Goal: Task Accomplishment & Management: Manage account settings

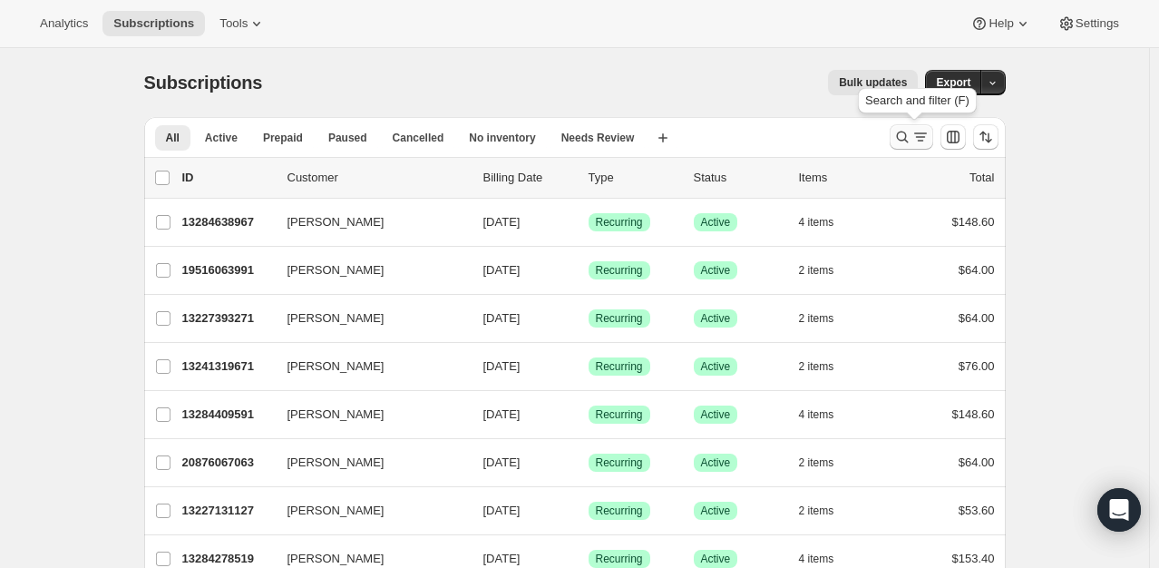
click at [908, 139] on icon "Search and filter results" at bounding box center [902, 138] width 12 height 12
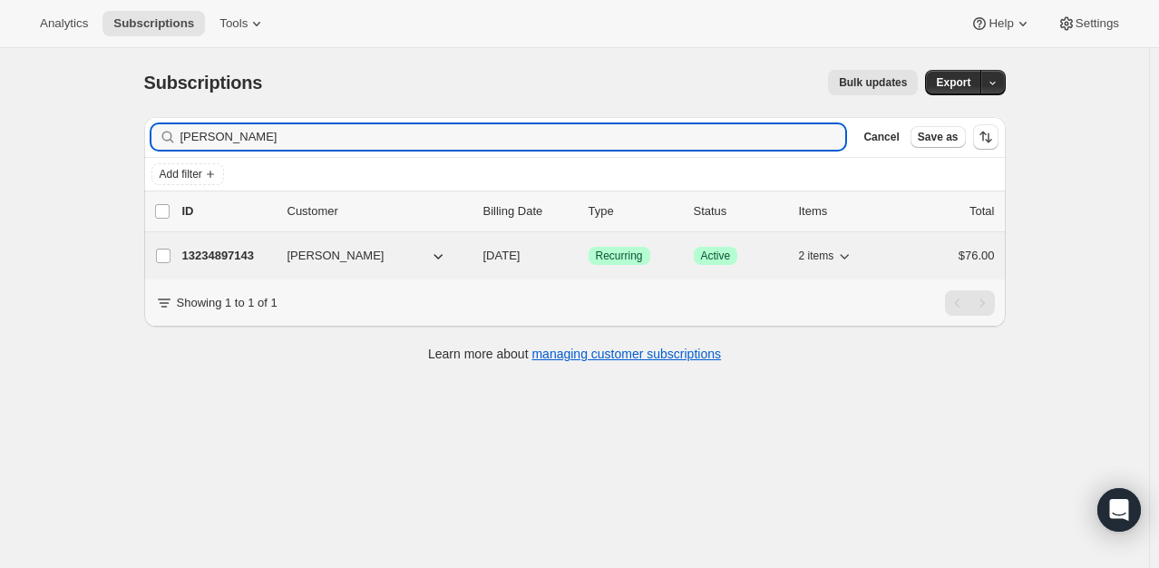
type input "[PERSON_NAME]"
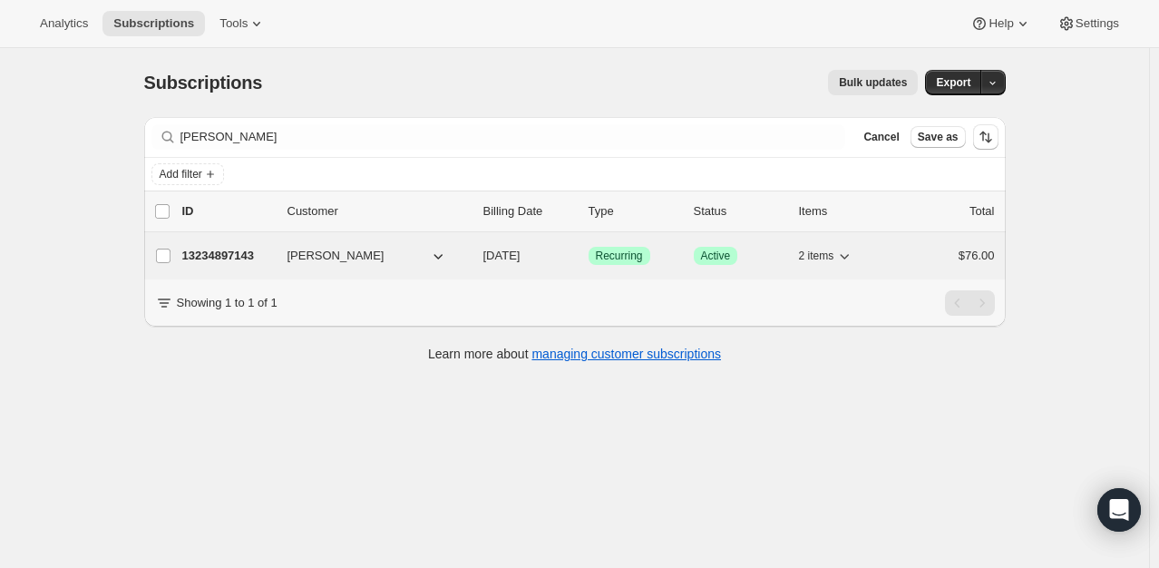
click at [232, 245] on div "13234897143 [PERSON_NAME] [DATE] Success Recurring Success Active 2 items $76.00" at bounding box center [588, 255] width 813 height 25
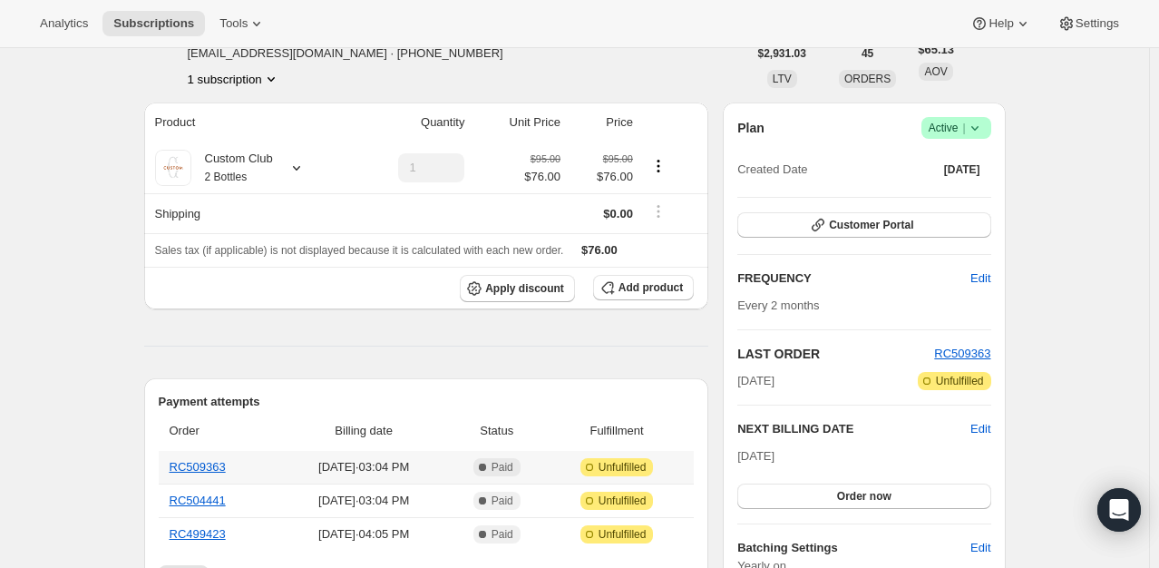
scroll to position [86, 0]
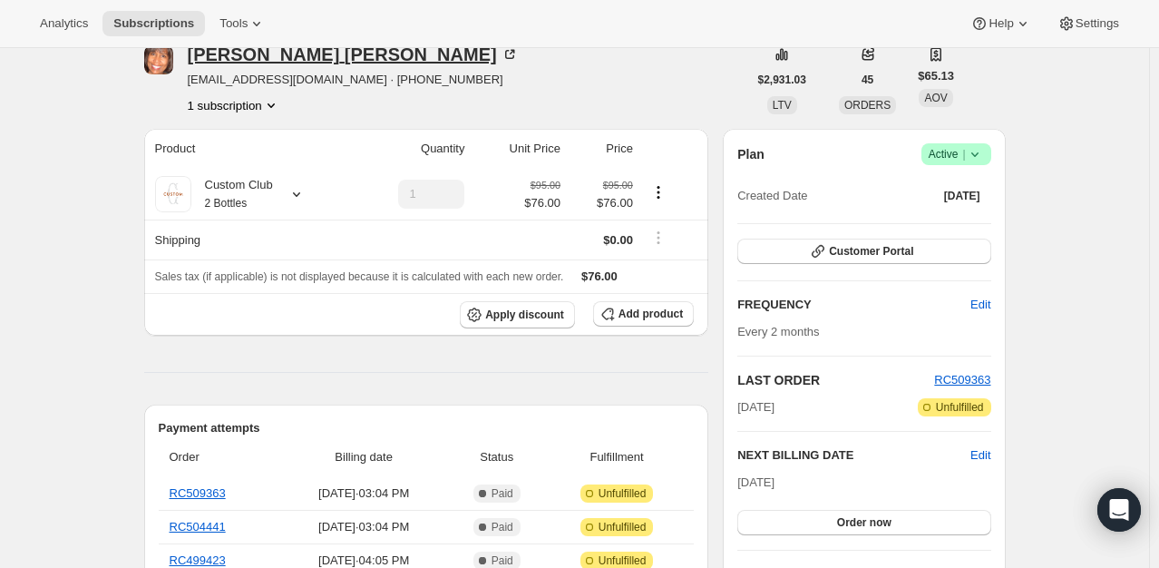
click at [501, 55] on icon at bounding box center [510, 54] width 18 height 18
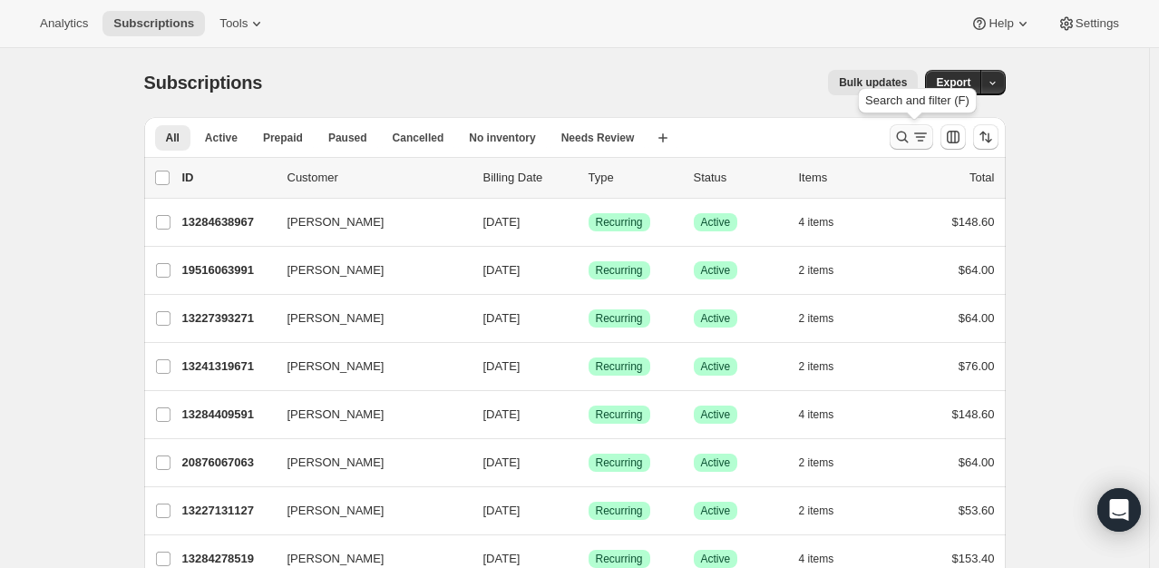
click at [904, 141] on icon "Search and filter results" at bounding box center [903, 137] width 18 height 18
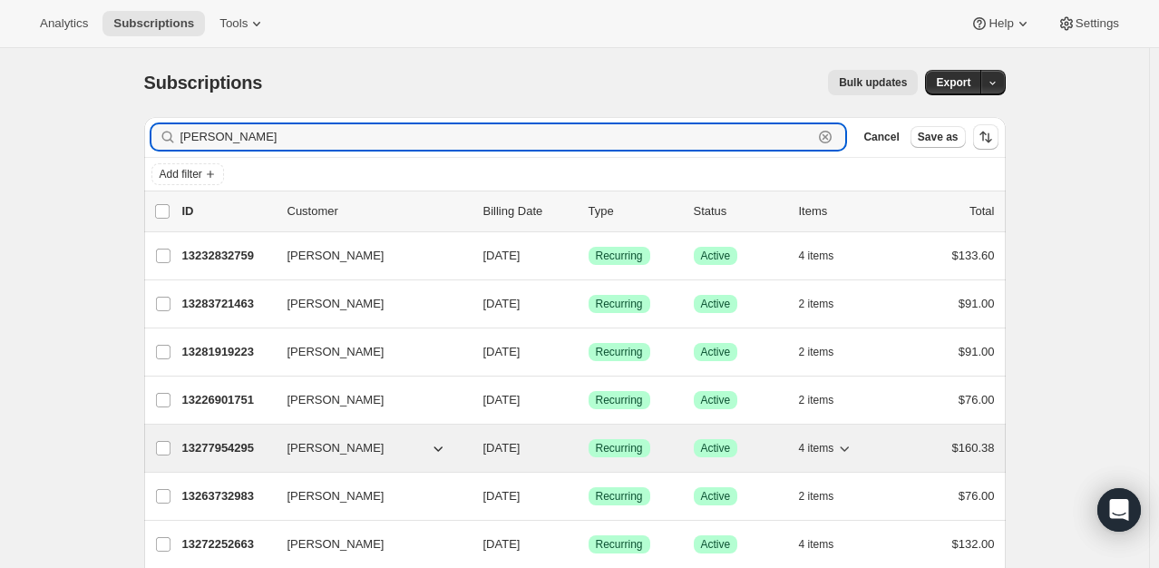
type input "[PERSON_NAME]"
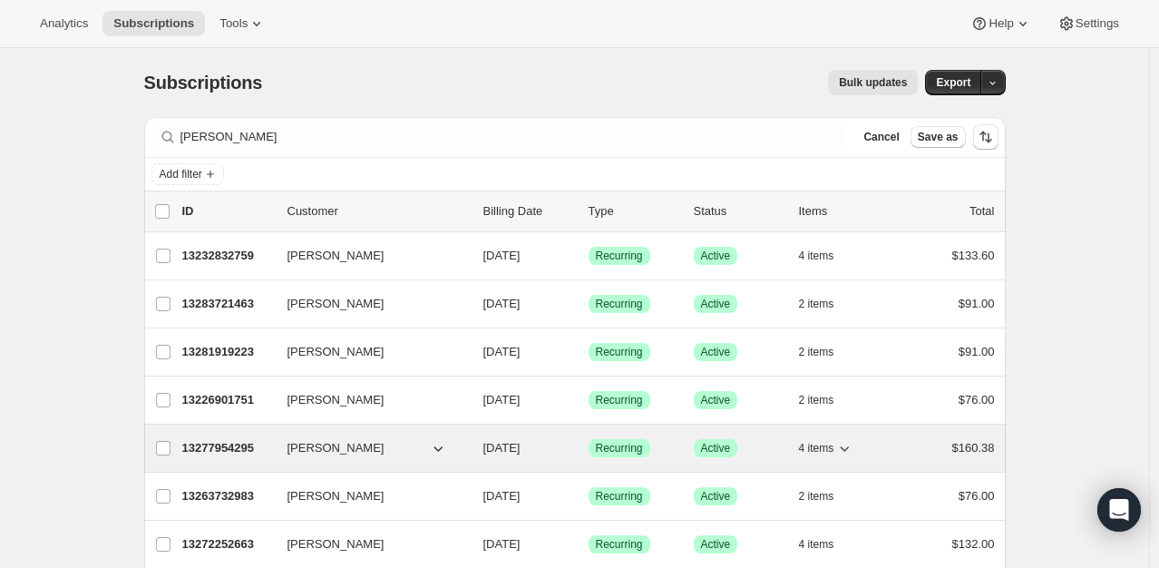
click at [216, 445] on p "13277954295" at bounding box center [227, 448] width 91 height 18
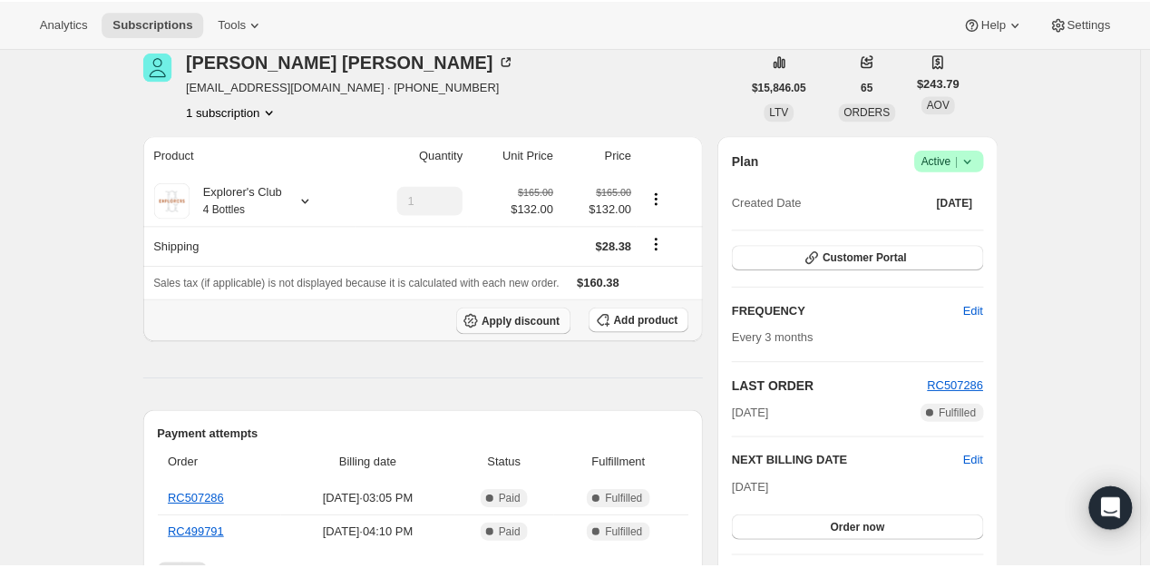
scroll to position [78, 0]
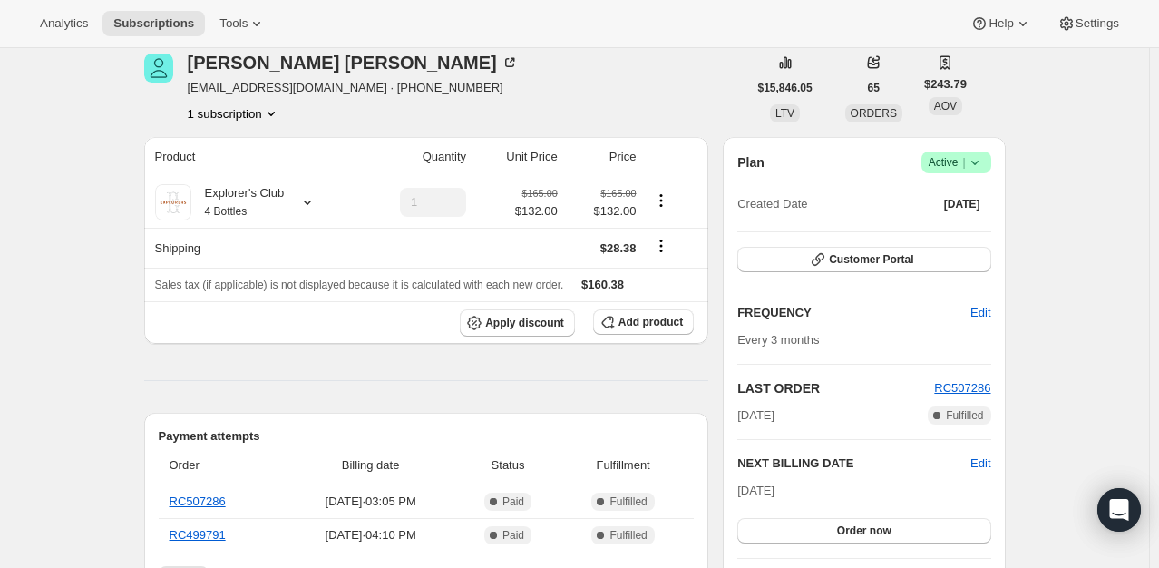
click at [984, 157] on icon at bounding box center [975, 162] width 18 height 18
click at [933, 209] on button "Pause subscription" at bounding box center [961, 197] width 113 height 29
